Goal: Find specific page/section: Find specific page/section

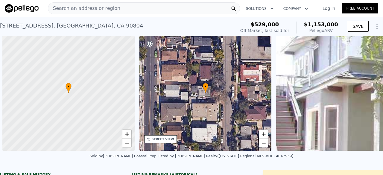
scroll to position [0, 274]
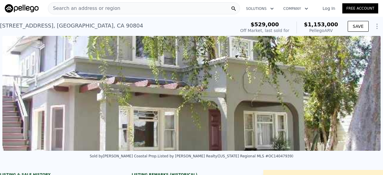
click at [73, 5] on span "Search an address or region" at bounding box center [84, 8] width 72 height 7
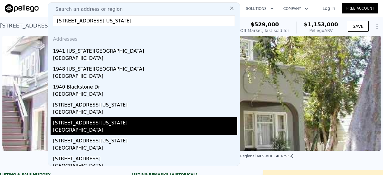
type input "[STREET_ADDRESS][US_STATE]"
click at [119, 125] on div "[STREET_ADDRESS][US_STATE]" at bounding box center [145, 122] width 184 height 10
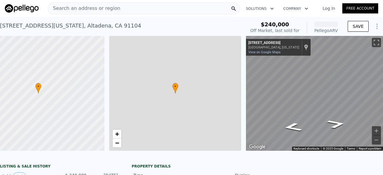
scroll to position [0, 35]
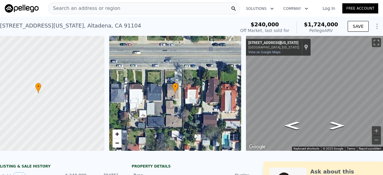
click at [78, 6] on span "Search an address or region" at bounding box center [84, 8] width 72 height 7
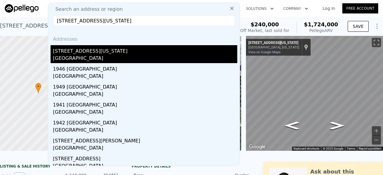
type input "[STREET_ADDRESS][US_STATE]"
click at [110, 51] on div "[STREET_ADDRESS][US_STATE]" at bounding box center [145, 50] width 184 height 10
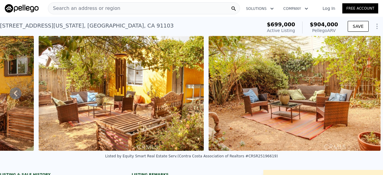
click at [64, 8] on span "Search an address or region" at bounding box center [84, 8] width 72 height 7
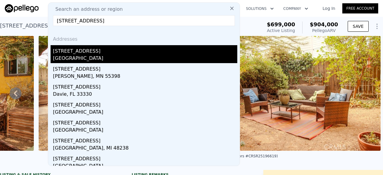
type input "[STREET_ADDRESS]"
click at [110, 54] on div "[STREET_ADDRESS]" at bounding box center [145, 50] width 184 height 10
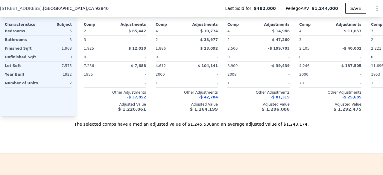
scroll to position [706, 0]
